Goal: Task Accomplishment & Management: Manage account settings

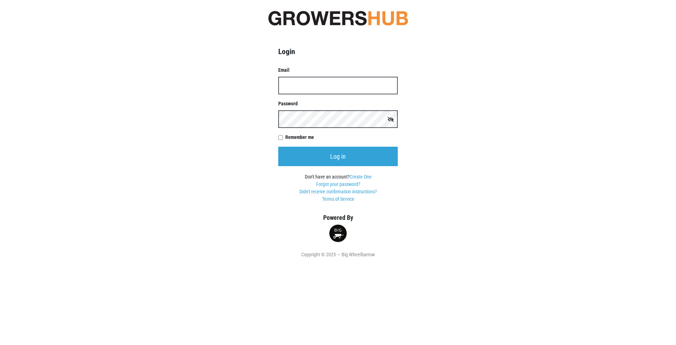
click at [308, 90] on input "Email" at bounding box center [337, 86] width 119 height 18
type input "[EMAIL_ADDRESS][DOMAIN_NAME]"
click at [278, 147] on input "Log in" at bounding box center [337, 156] width 119 height 19
click at [341, 184] on link "Forgot your password?" at bounding box center [338, 184] width 44 height 6
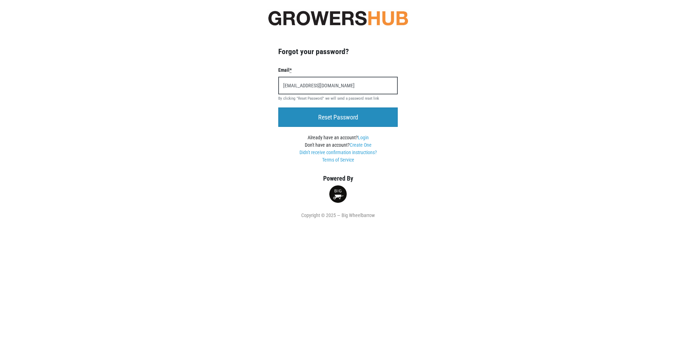
type input "JohnColangelo@pricechopper.com"
click at [357, 114] on input "Reset Password" at bounding box center [337, 116] width 119 height 19
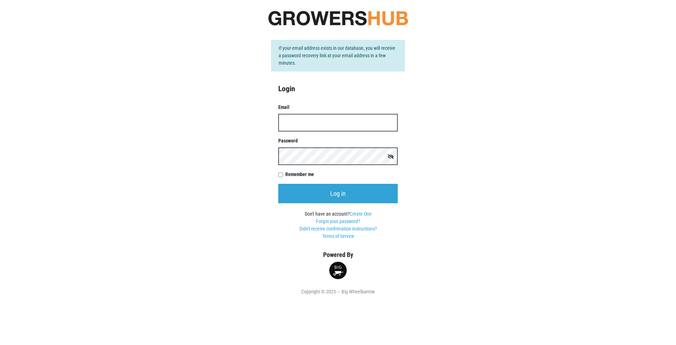
click at [339, 124] on input "Email" at bounding box center [337, 123] width 119 height 18
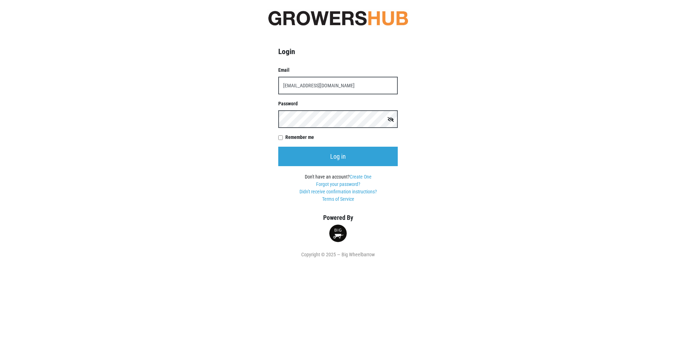
type input "JohnColangelo@pricechopper.com"
click at [326, 184] on link "Forgot your password?" at bounding box center [338, 184] width 44 height 6
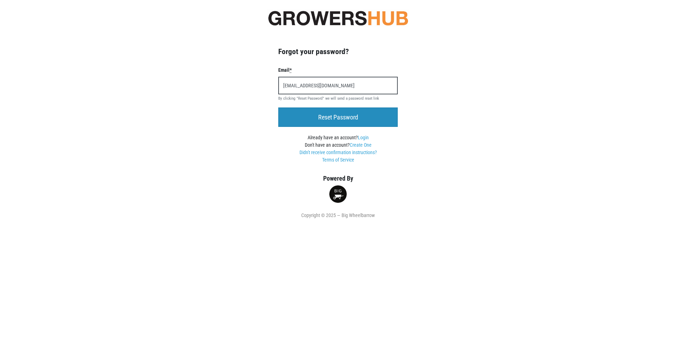
type input "JohnColangelo@pricechopper.com"
click at [368, 119] on input "Reset Password" at bounding box center [337, 116] width 119 height 19
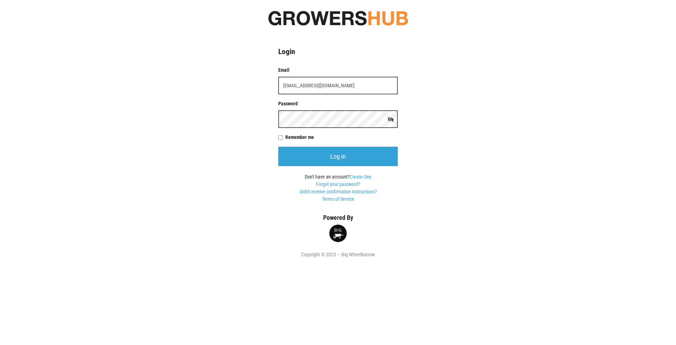
type input "[EMAIL_ADDRESS][DOMAIN_NAME]"
click at [286, 86] on input "[EMAIL_ADDRESS][DOMAIN_NAME]" at bounding box center [337, 86] width 119 height 18
